Goal: Information Seeking & Learning: Learn about a topic

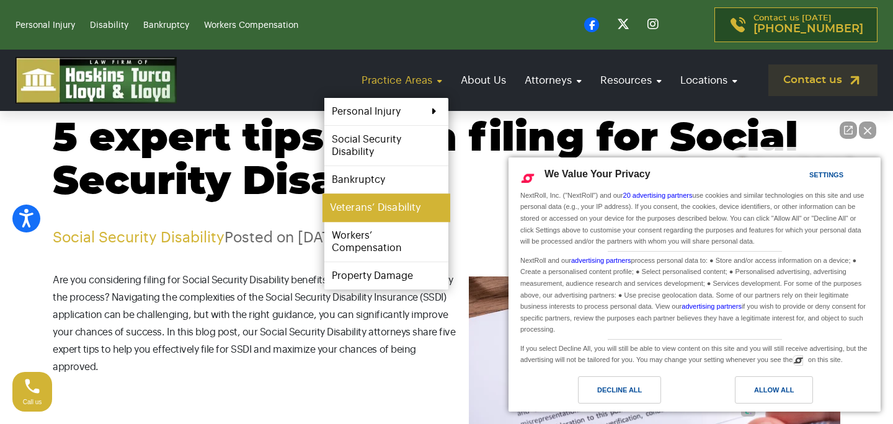
scroll to position [69, 0]
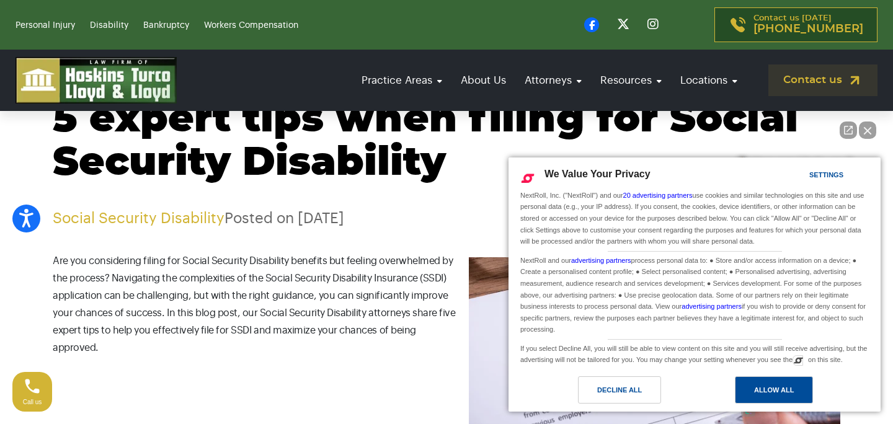
click at [766, 383] on div "Allow All" at bounding box center [774, 390] width 78 height 27
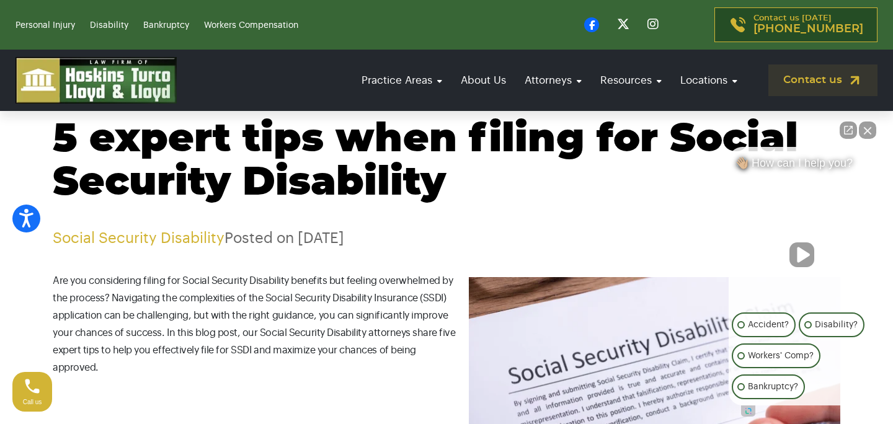
scroll to position [40, 0]
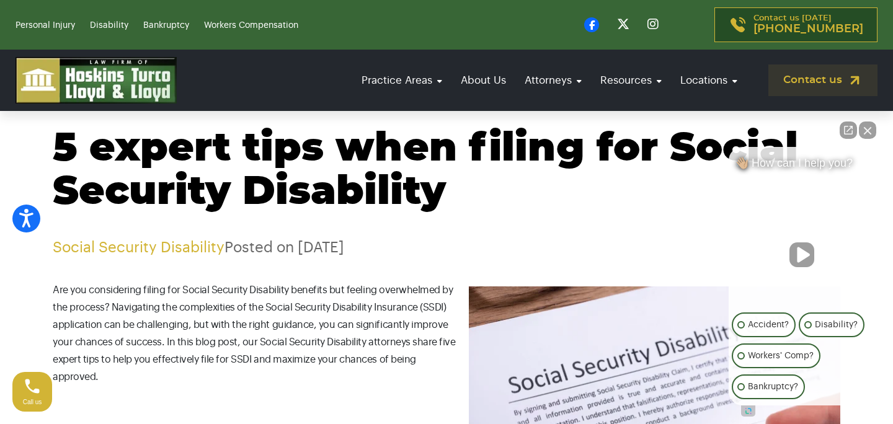
click at [458, 161] on h1 "5 expert tips when filing for Social Security Disability" at bounding box center [447, 170] width 788 height 87
click at [870, 133] on button "Close Intaker Chat Widget" at bounding box center [867, 130] width 17 height 17
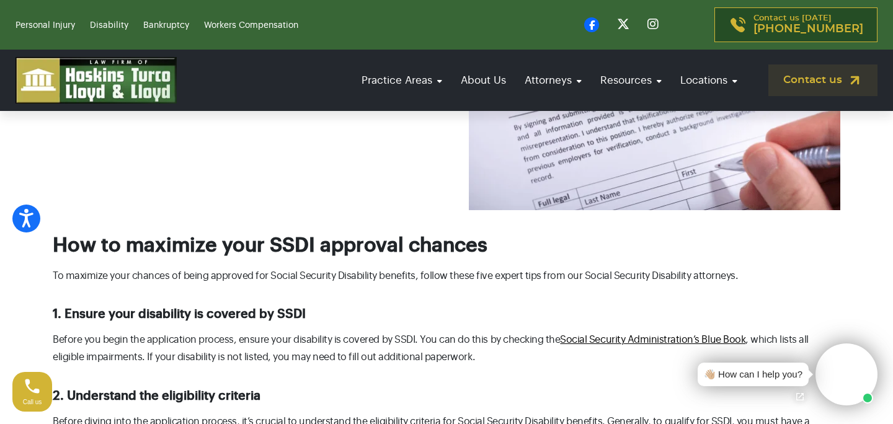
scroll to position [365, 0]
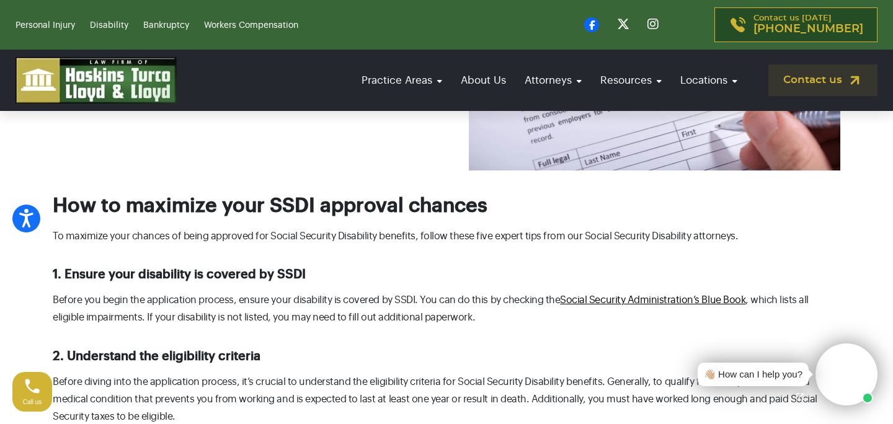
click at [368, 217] on h2 "How to maximize your SSDI approval chances" at bounding box center [447, 206] width 788 height 24
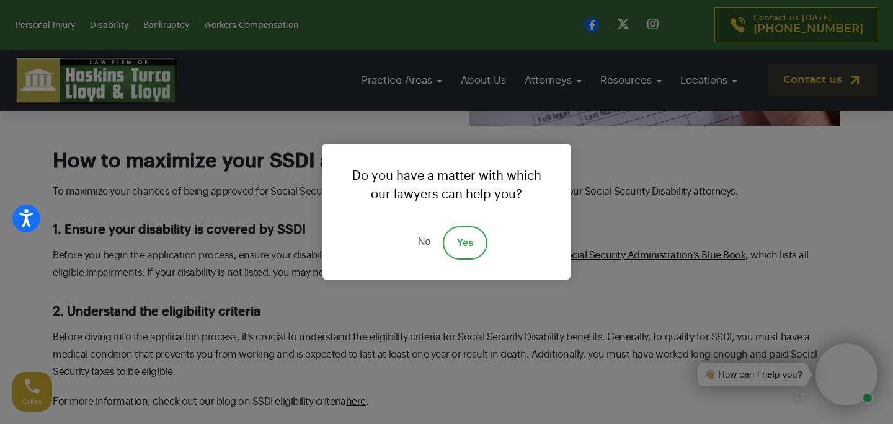
scroll to position [456, 0]
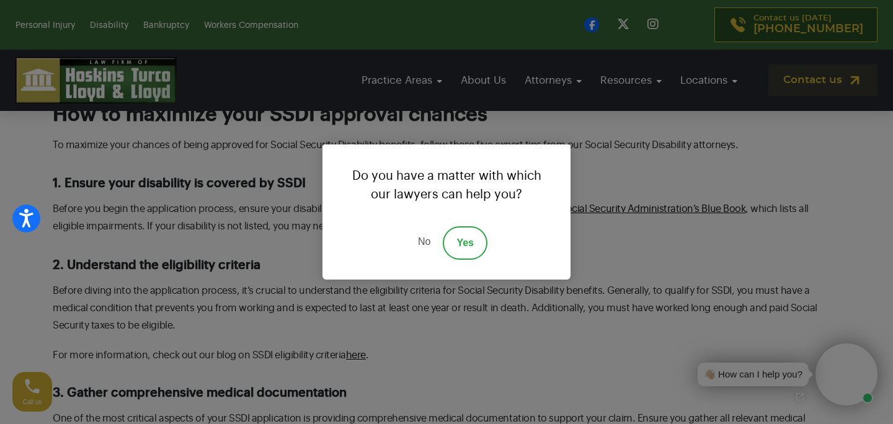
click at [450, 244] on link "Yes" at bounding box center [465, 242] width 45 height 33
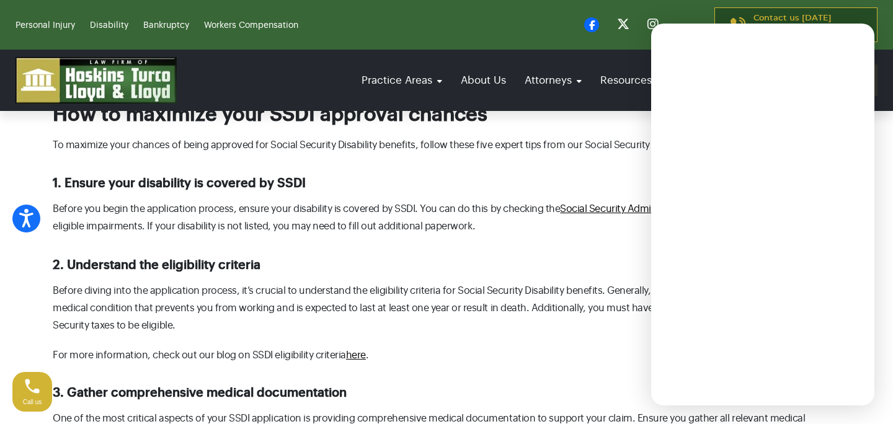
click at [301, 181] on h3 "1. Ensure your disability is covered by SSDI" at bounding box center [447, 183] width 788 height 15
click at [300, 181] on h3 "1. Ensure your disability is covered by SSDI" at bounding box center [447, 183] width 788 height 15
click at [243, 263] on h3 "2. Understand the eligibility criteria" at bounding box center [447, 265] width 788 height 15
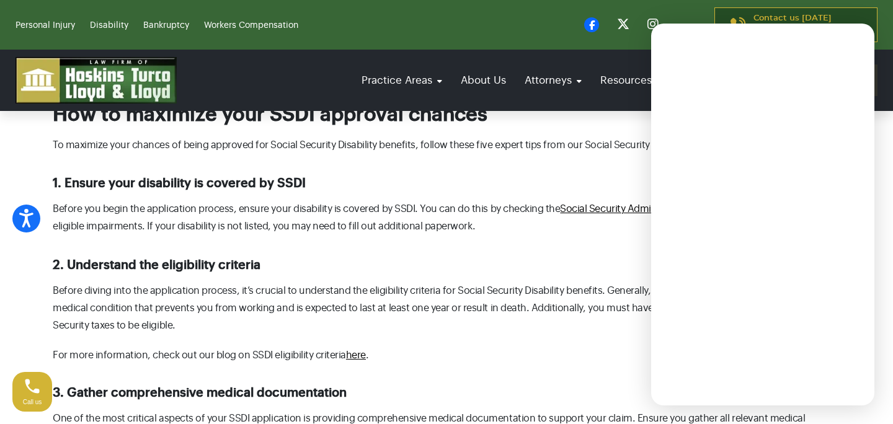
click at [243, 263] on h3 "2. Understand the eligibility criteria" at bounding box center [447, 265] width 788 height 15
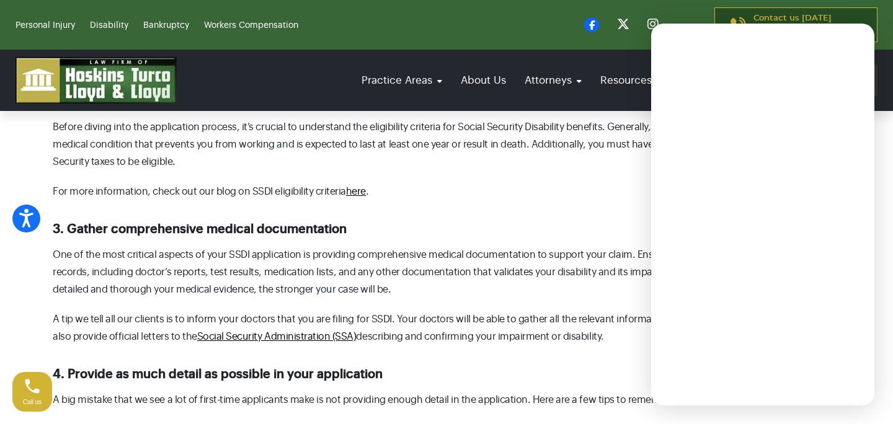
scroll to position [626, 0]
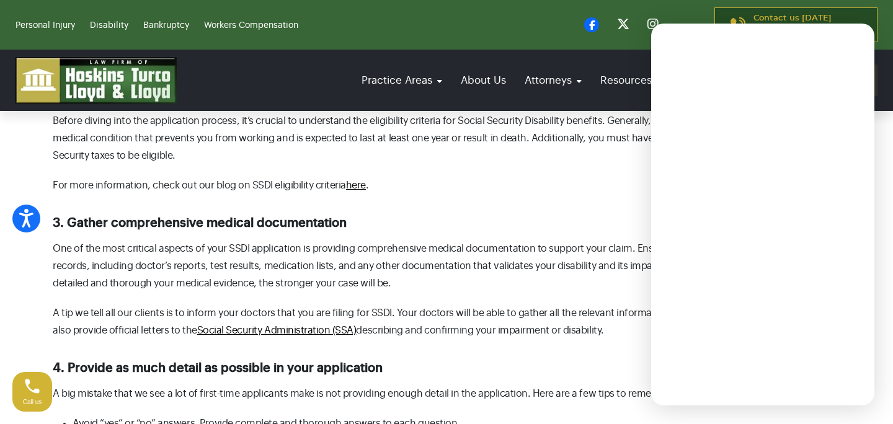
click at [231, 228] on h3 "3. Gather comprehensive medical documentation" at bounding box center [447, 223] width 788 height 15
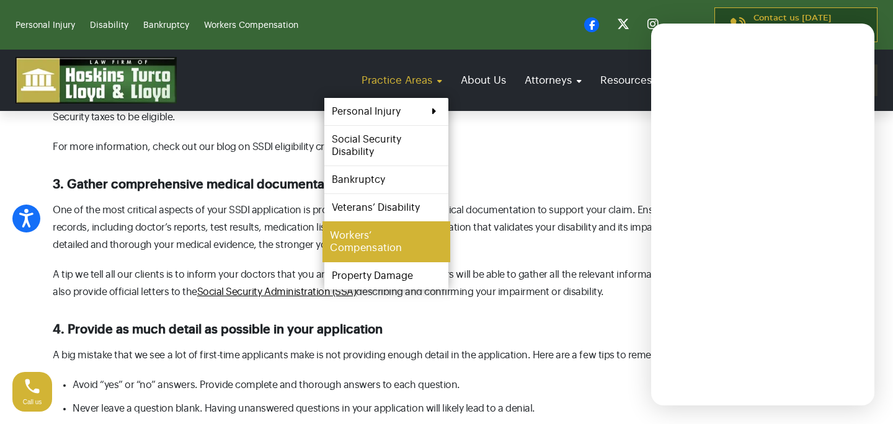
scroll to position [684, 0]
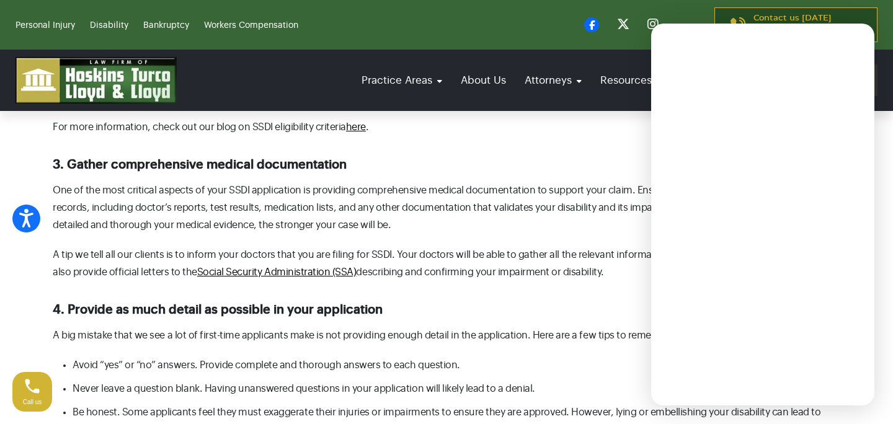
click at [262, 318] on h3 "4. Provide as much detail as possible in your application" at bounding box center [447, 310] width 788 height 15
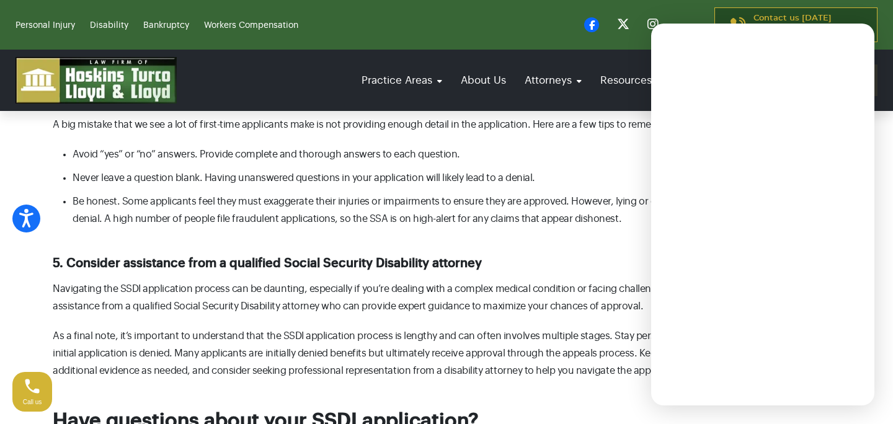
scroll to position [901, 0]
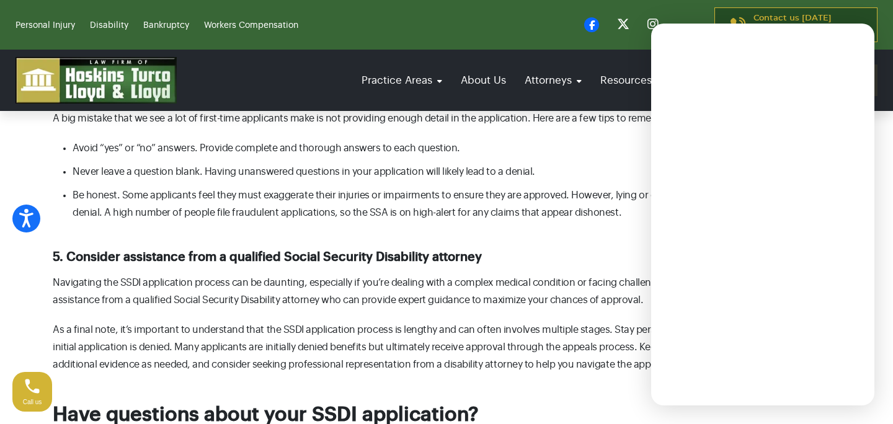
click at [259, 261] on h3 "5. Consider assistance from a qualified Social Security Disability attorney" at bounding box center [447, 257] width 788 height 15
click at [259, 262] on h3 "5. Consider assistance from a qualified Social Security Disability attorney" at bounding box center [447, 257] width 788 height 15
